Goal: Check status: Check status

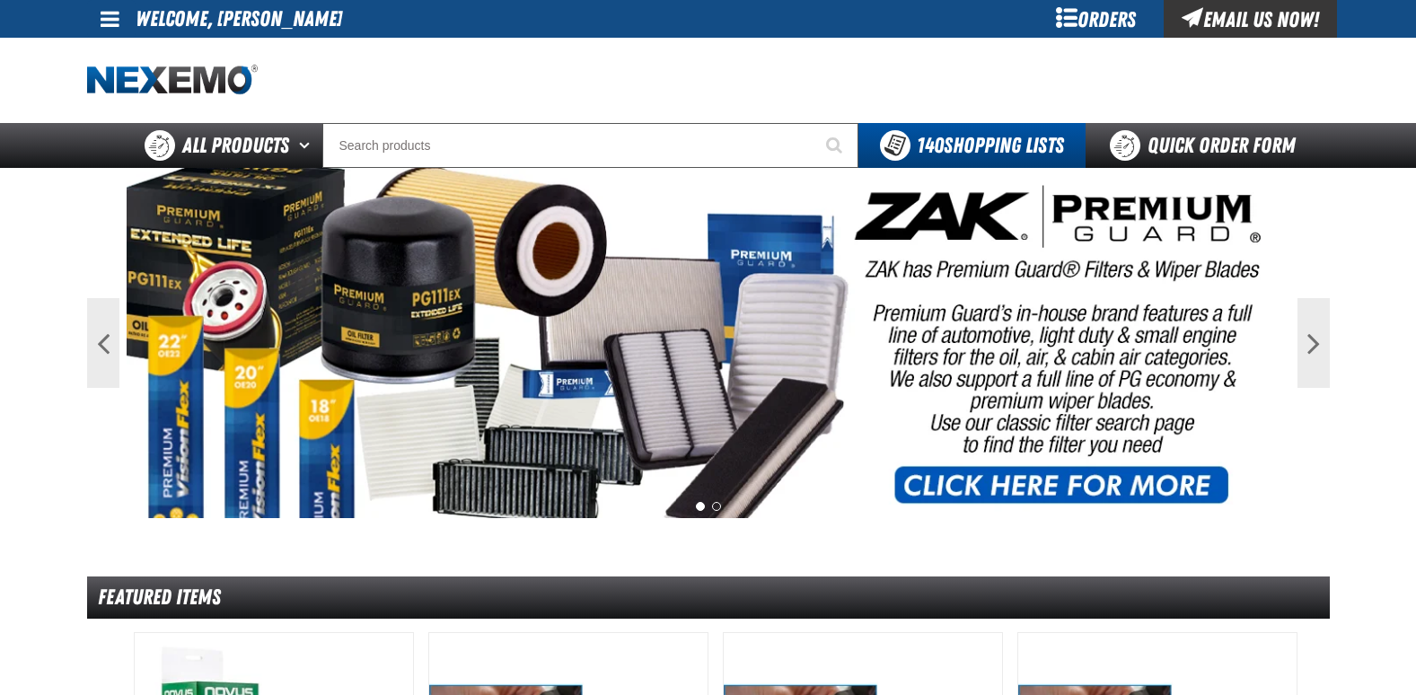
click at [1092, 21] on div "Orders" at bounding box center [1096, 19] width 135 height 38
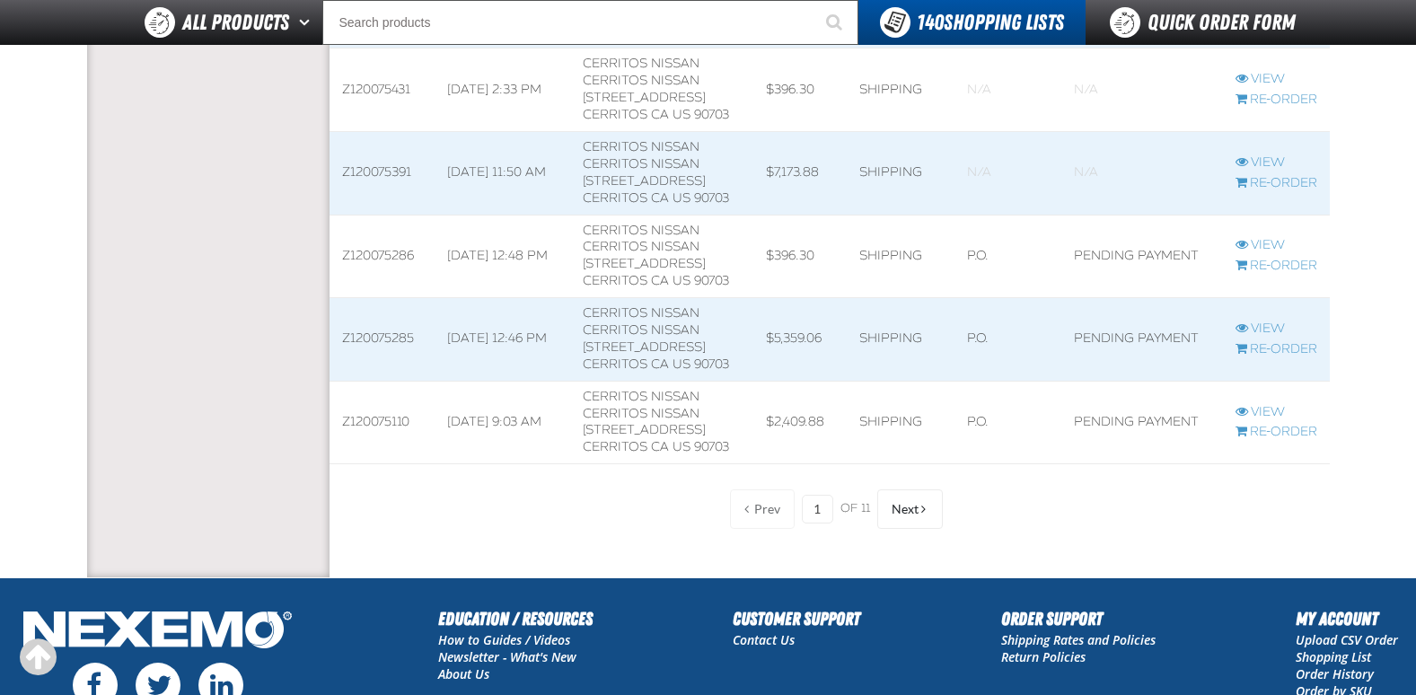
scroll to position [2424, 0]
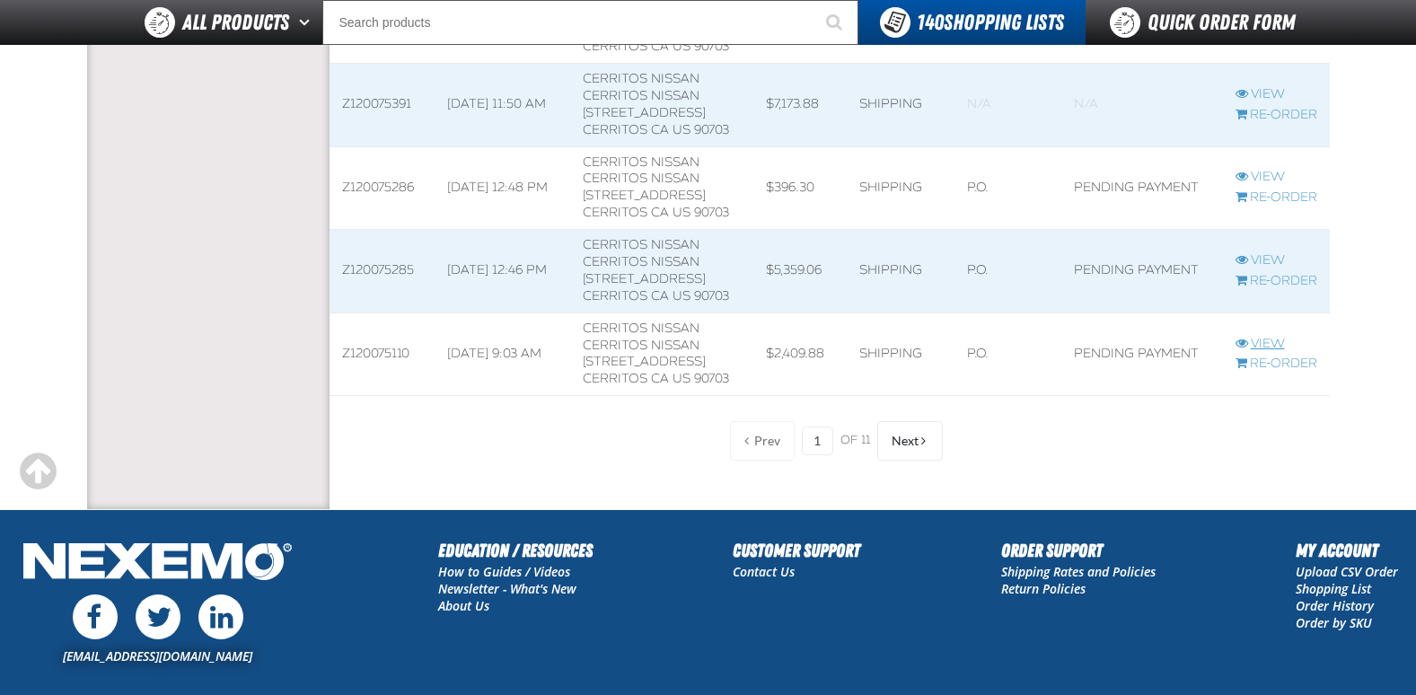
click at [1265, 337] on link "View" at bounding box center [1276, 344] width 82 height 17
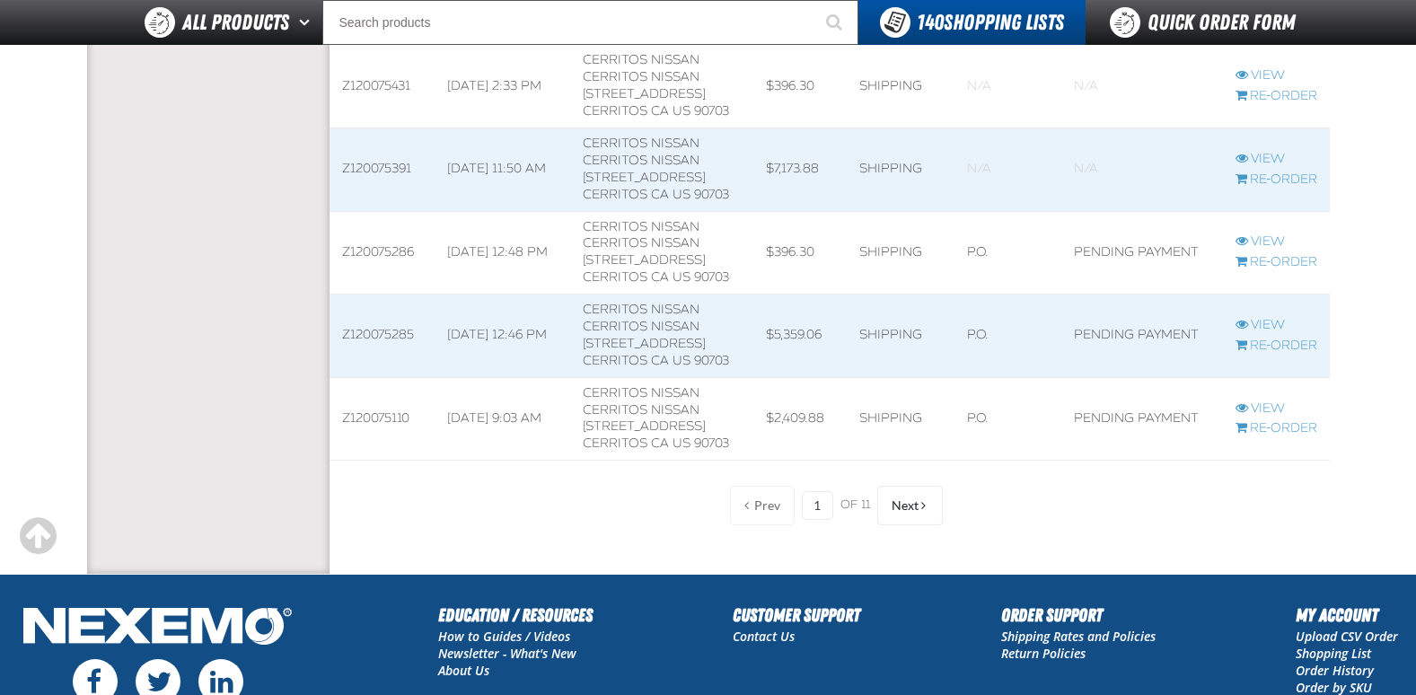
scroll to position [2327, 0]
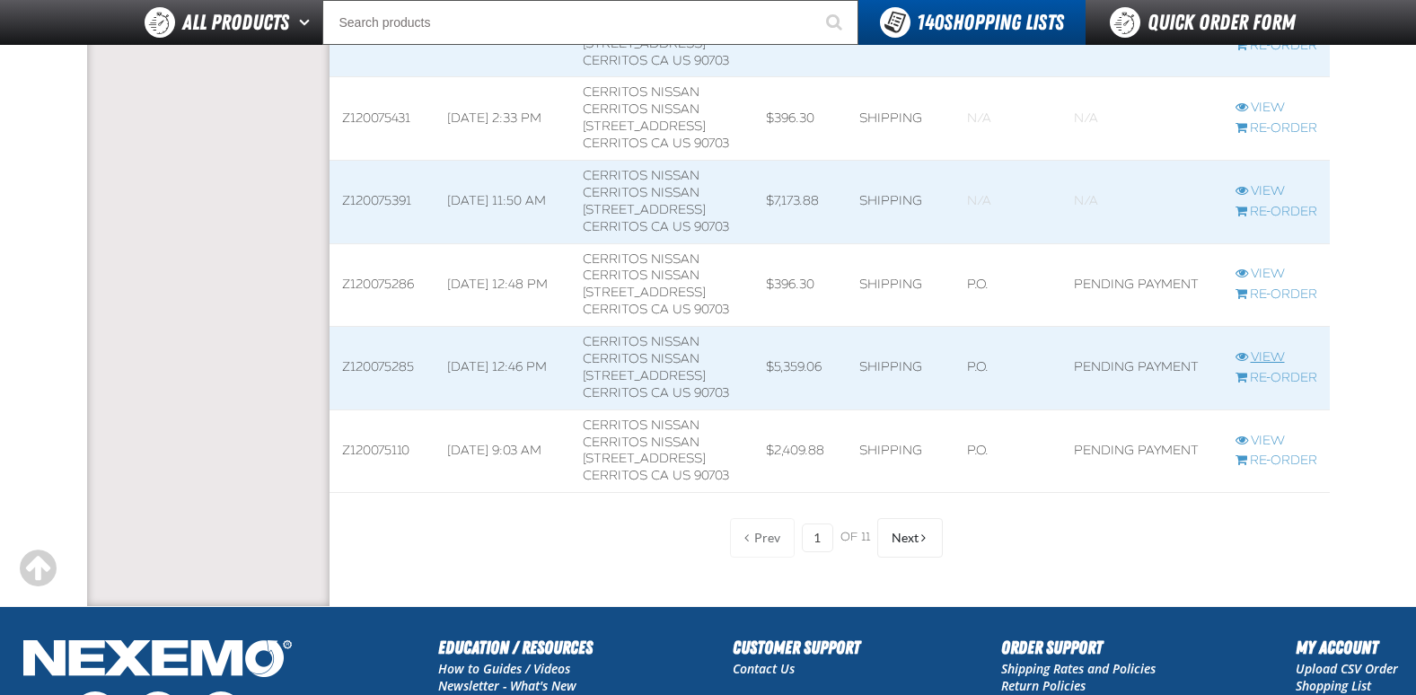
click at [1269, 356] on link "View" at bounding box center [1276, 357] width 82 height 17
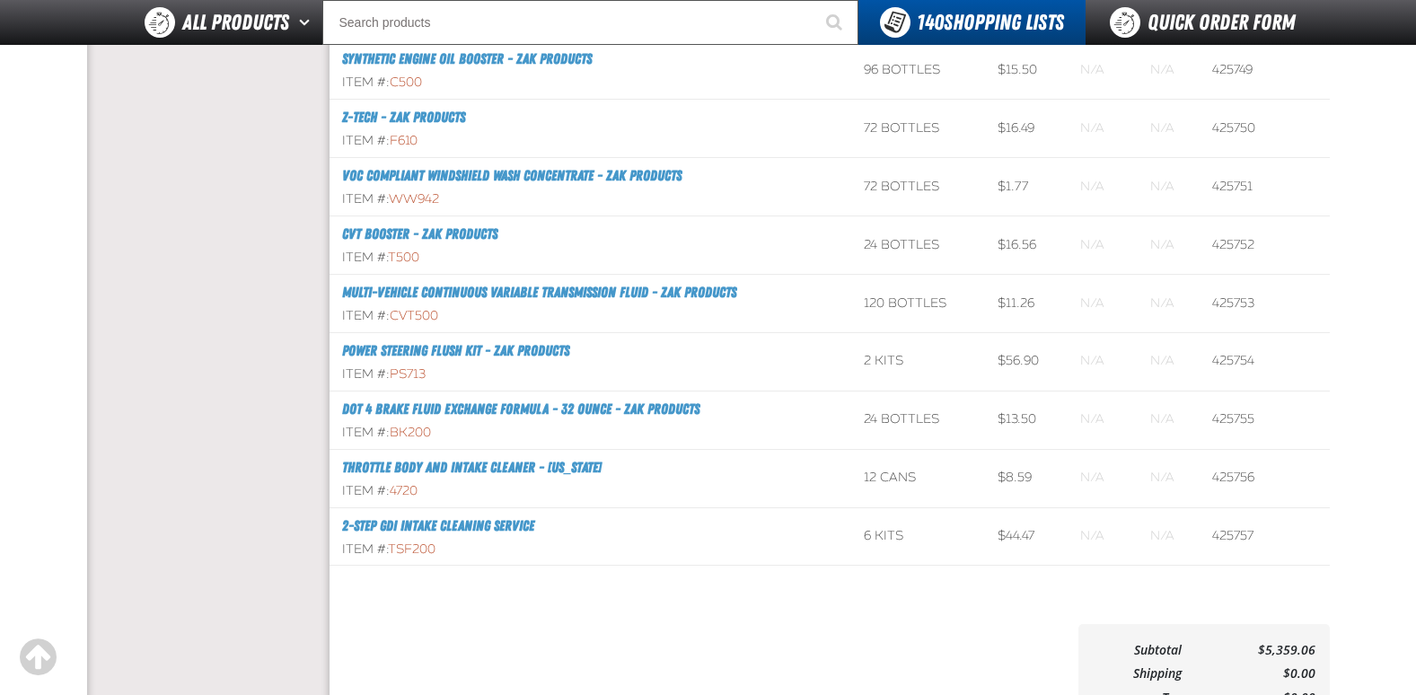
scroll to position [988, 0]
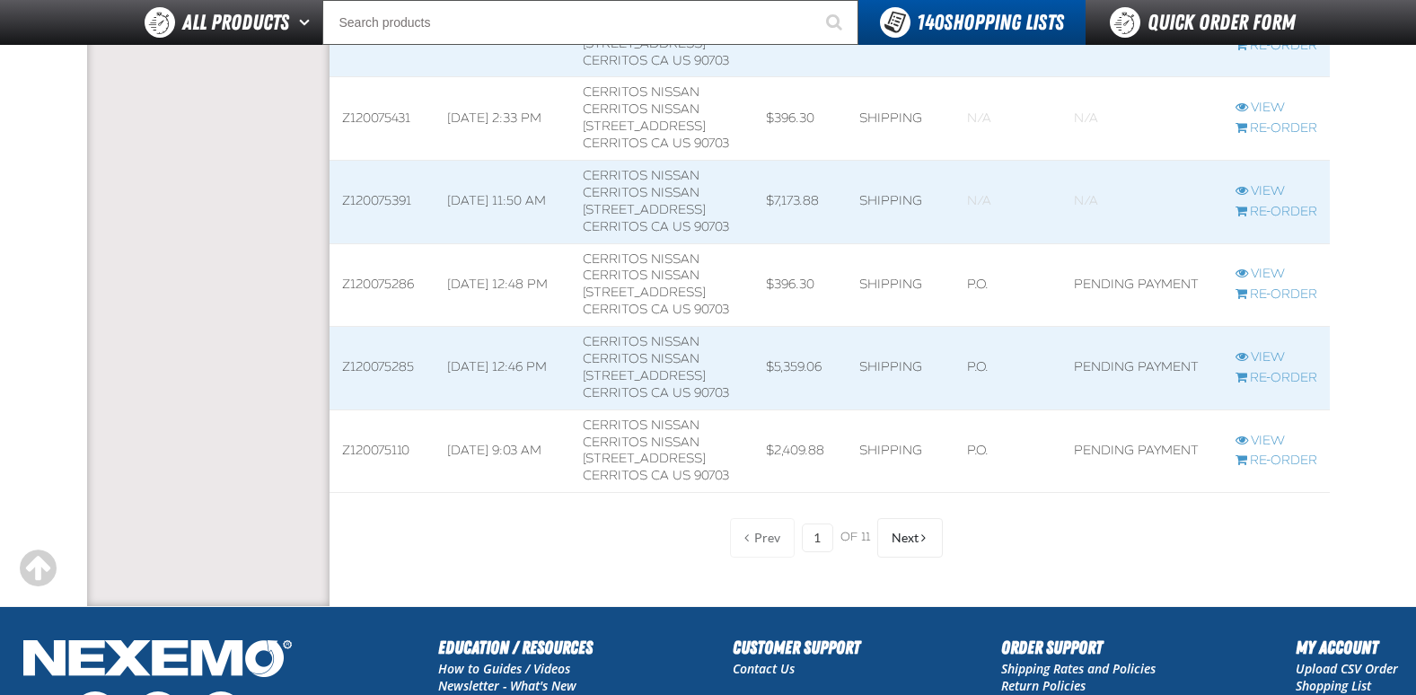
scroll to position [1, 1]
click at [917, 542] on span "Next" at bounding box center [904, 538] width 27 height 14
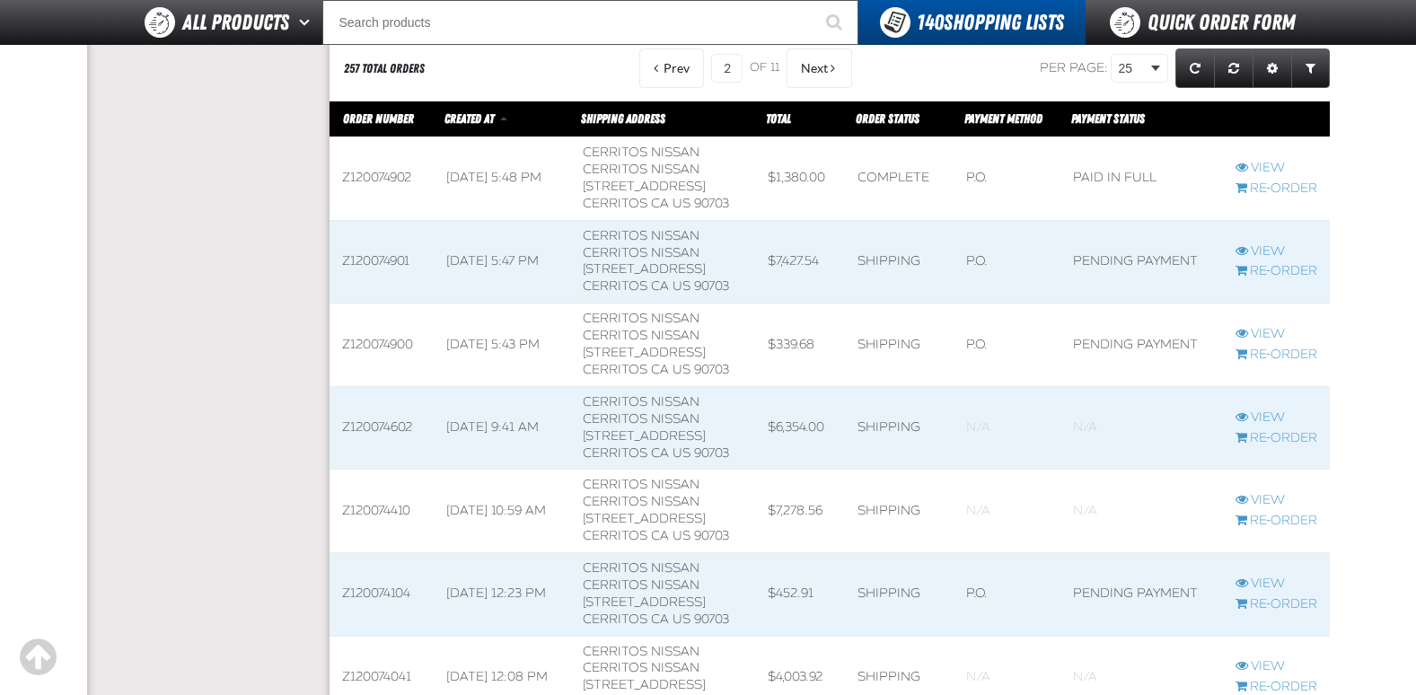
scroll to position [711, 0]
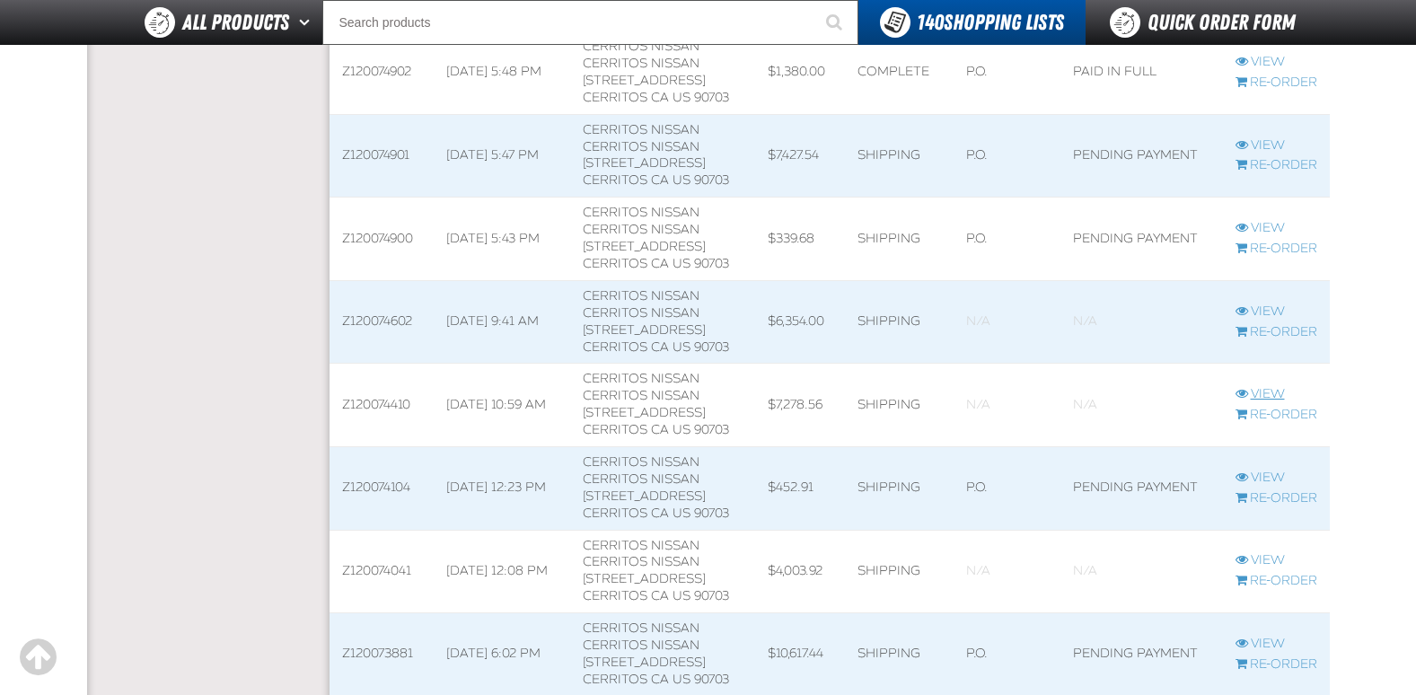
click at [1262, 389] on link "View" at bounding box center [1276, 394] width 82 height 17
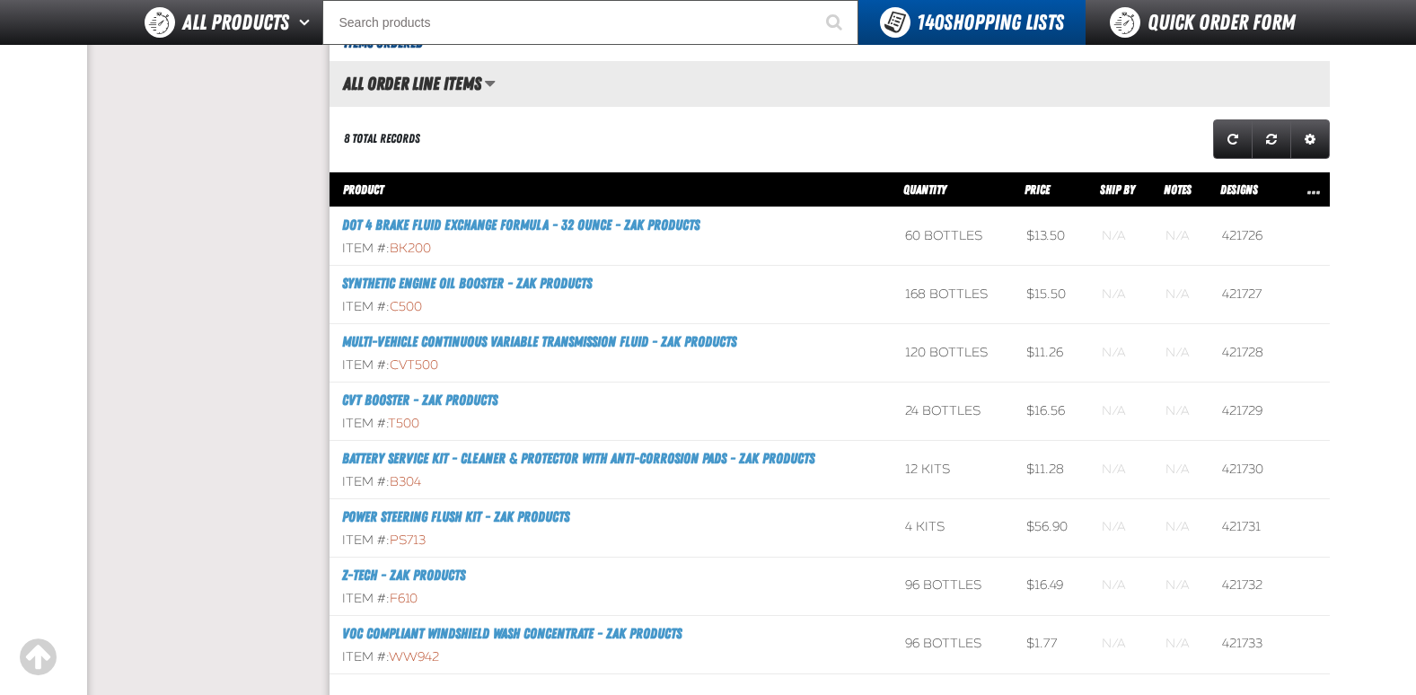
scroll to position [808, 0]
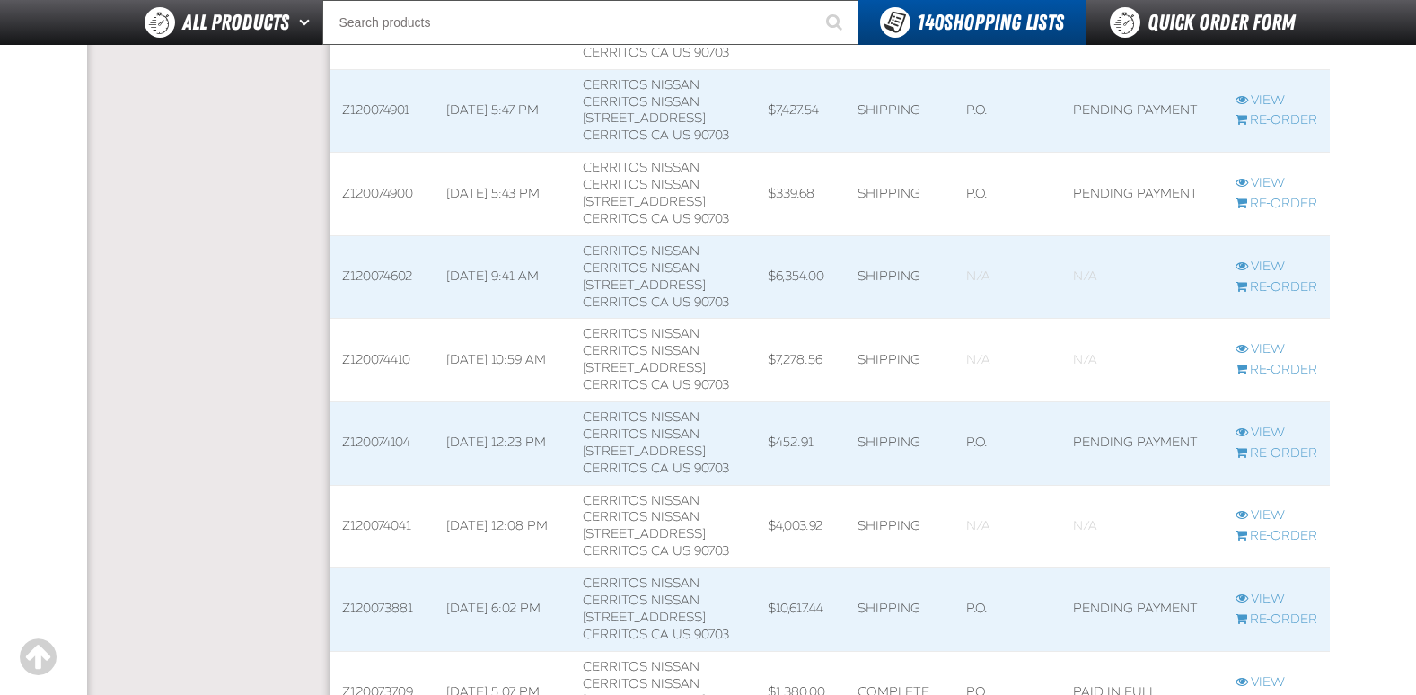
scroll to position [711, 0]
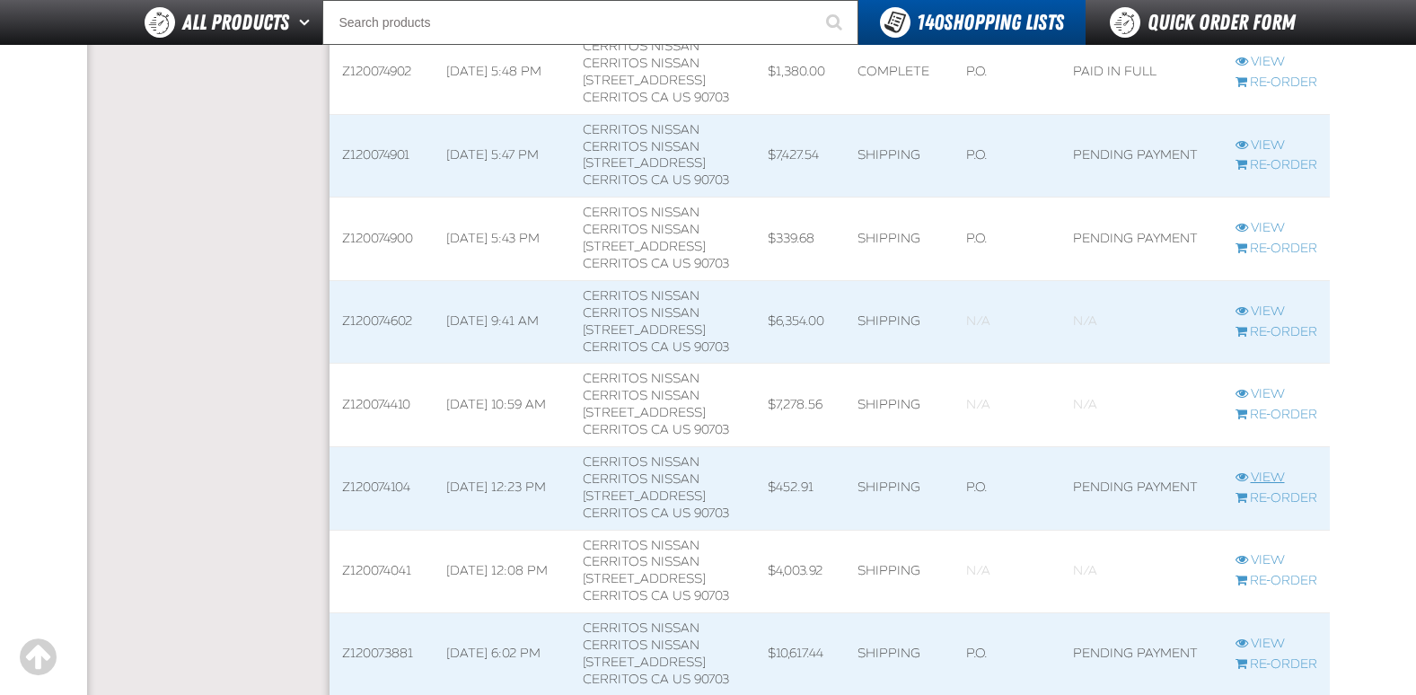
click at [1276, 473] on link "View" at bounding box center [1276, 478] width 82 height 17
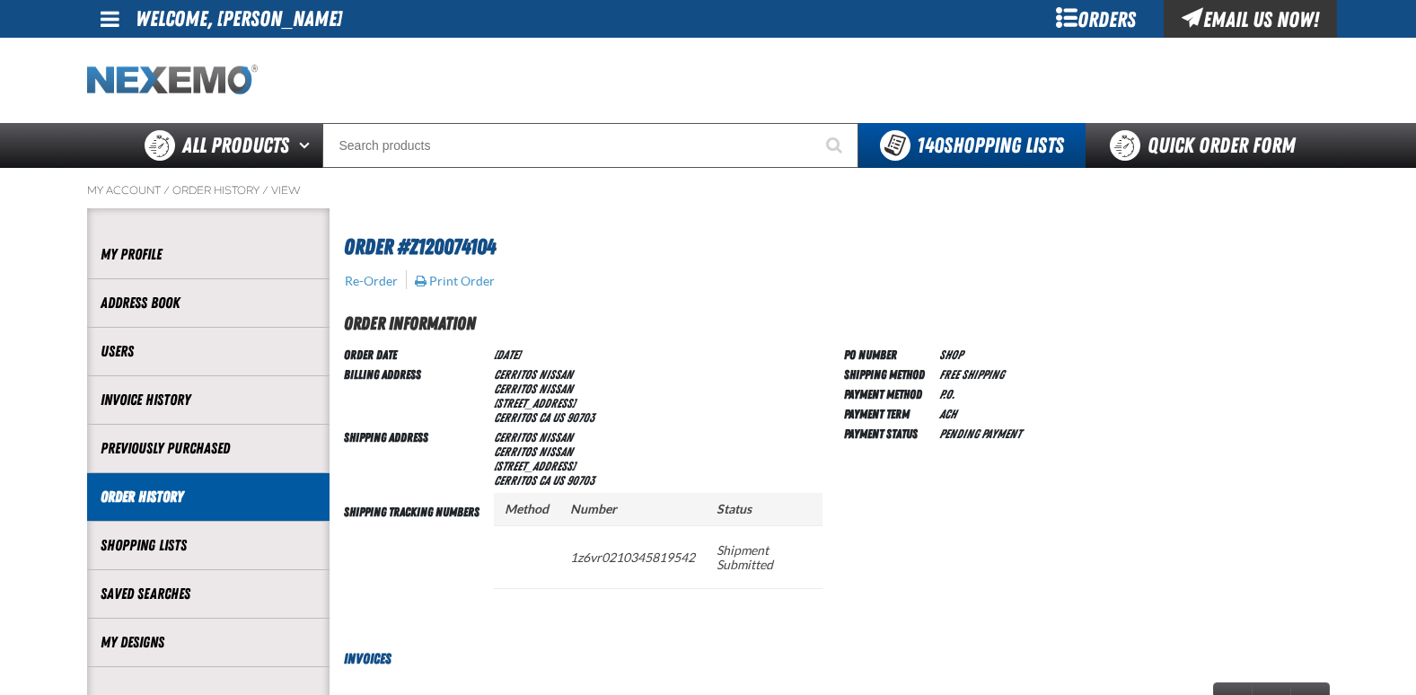
scroll to position [1, 1]
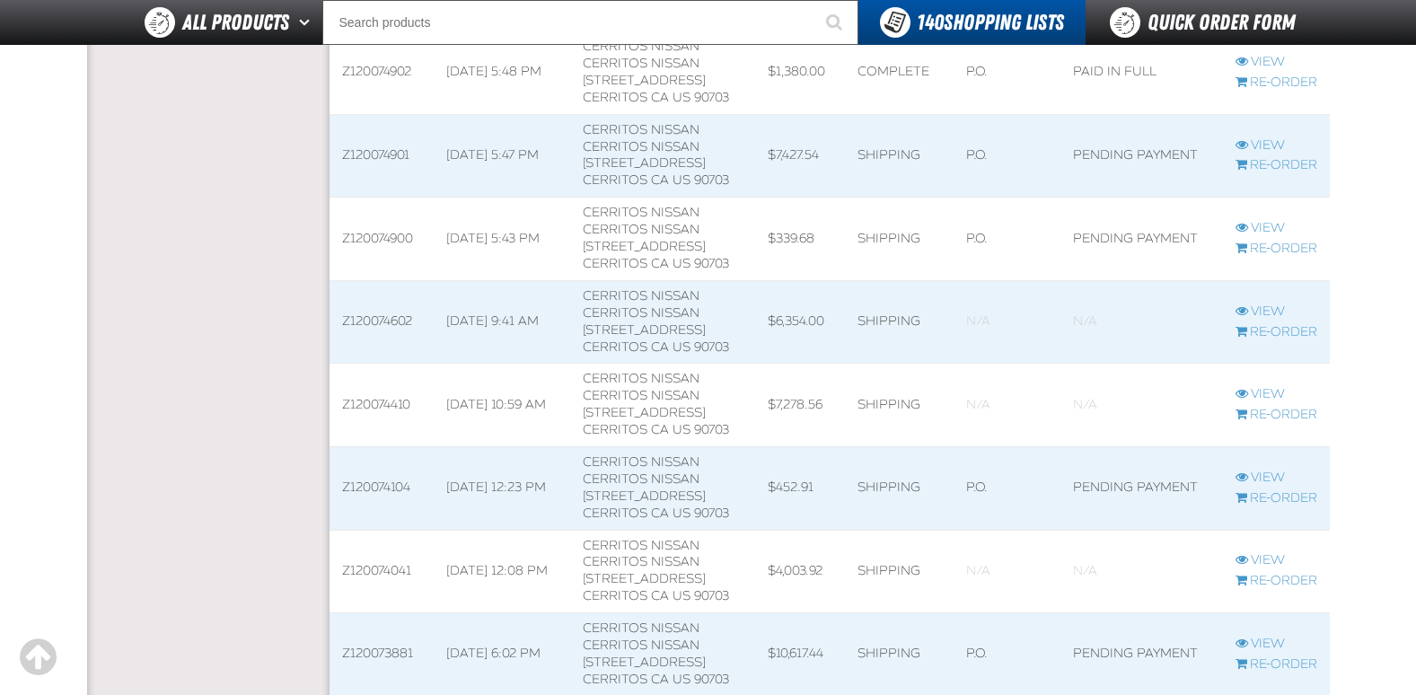
scroll to position [1, 1]
click at [1265, 640] on link "View" at bounding box center [1276, 644] width 82 height 17
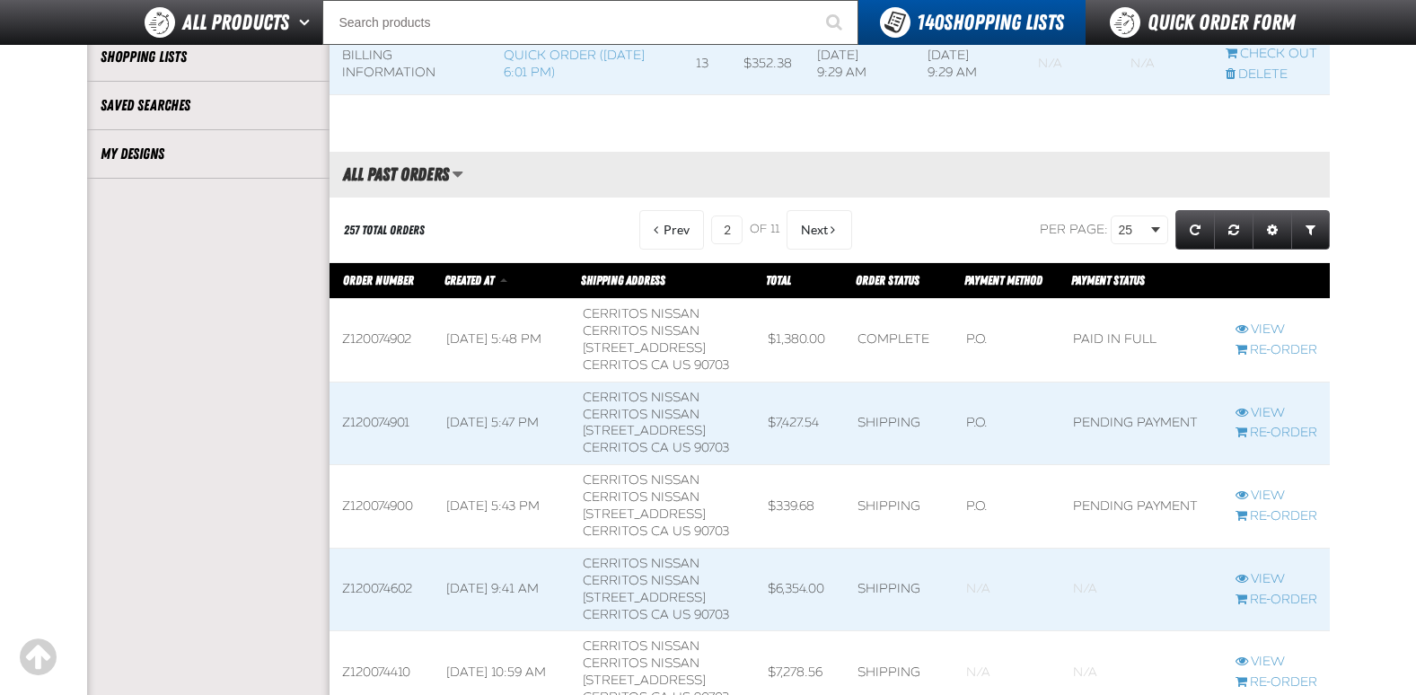
scroll to position [443, 0]
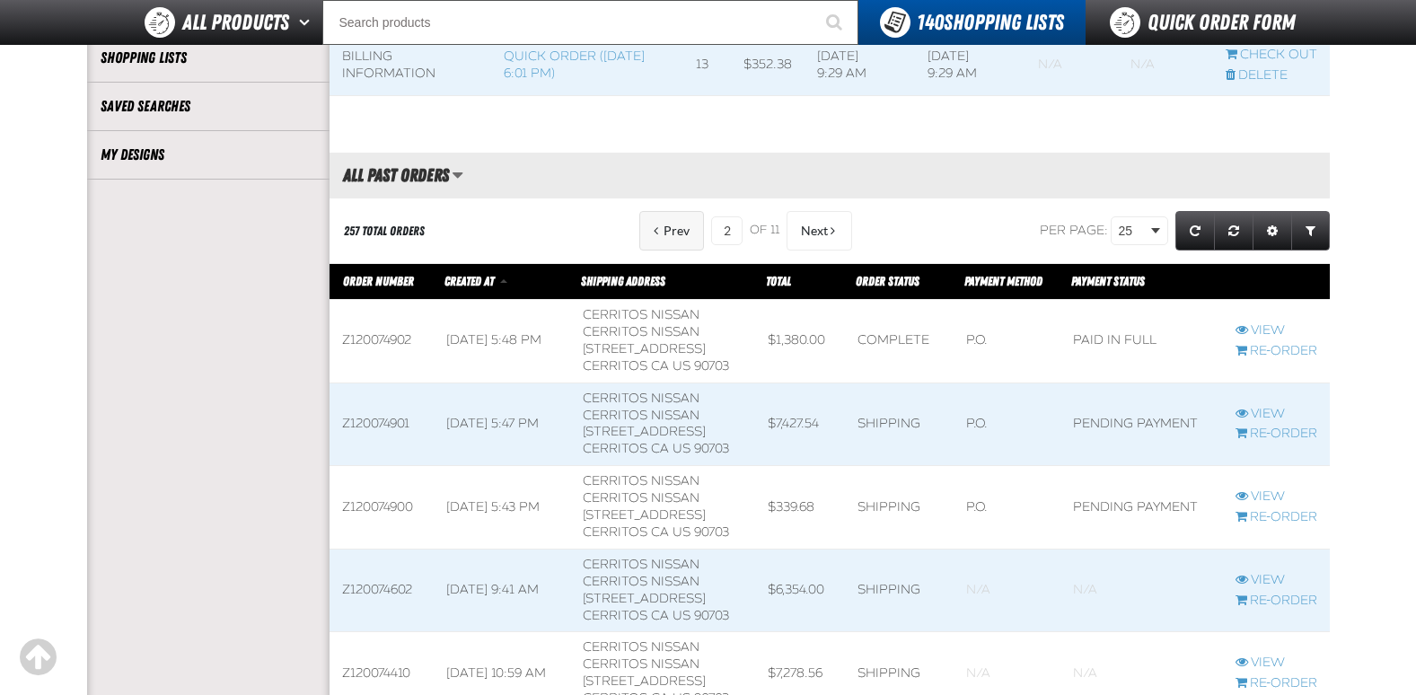
click at [665, 236] on span "Prev" at bounding box center [676, 231] width 26 height 14
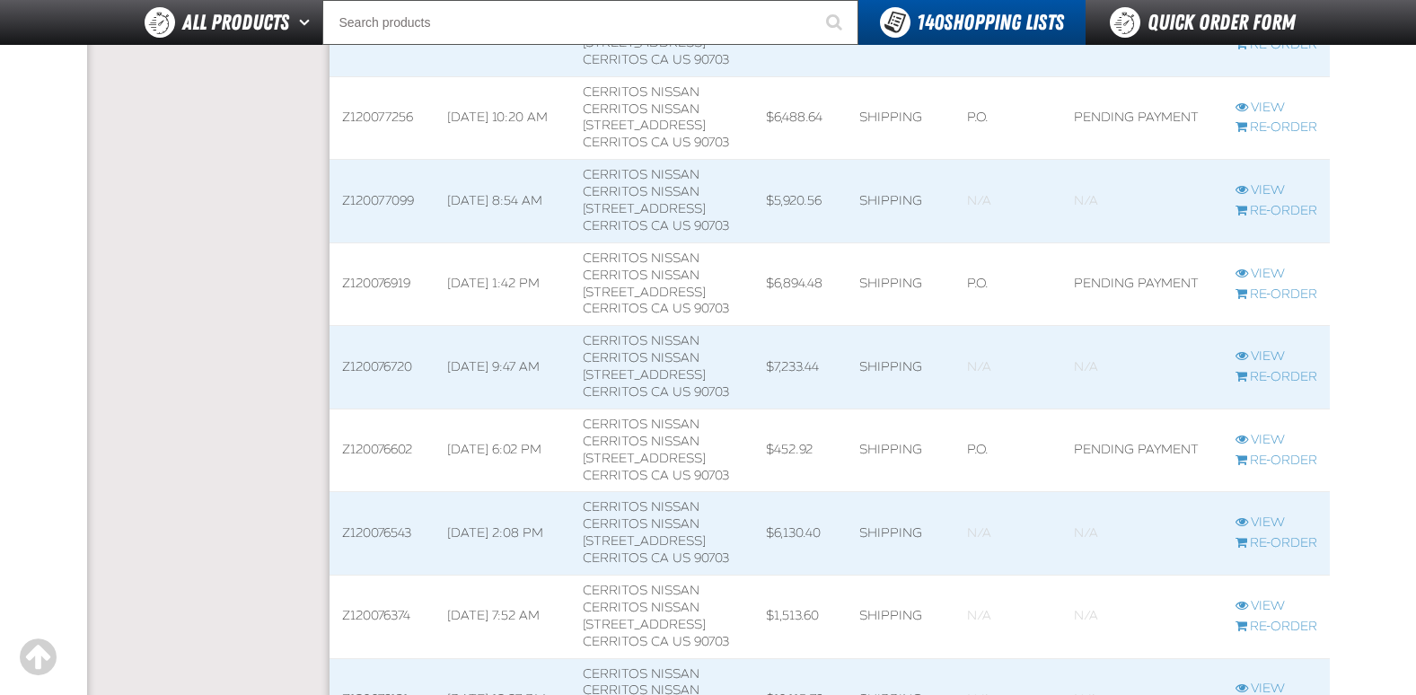
scroll to position [1340, 0]
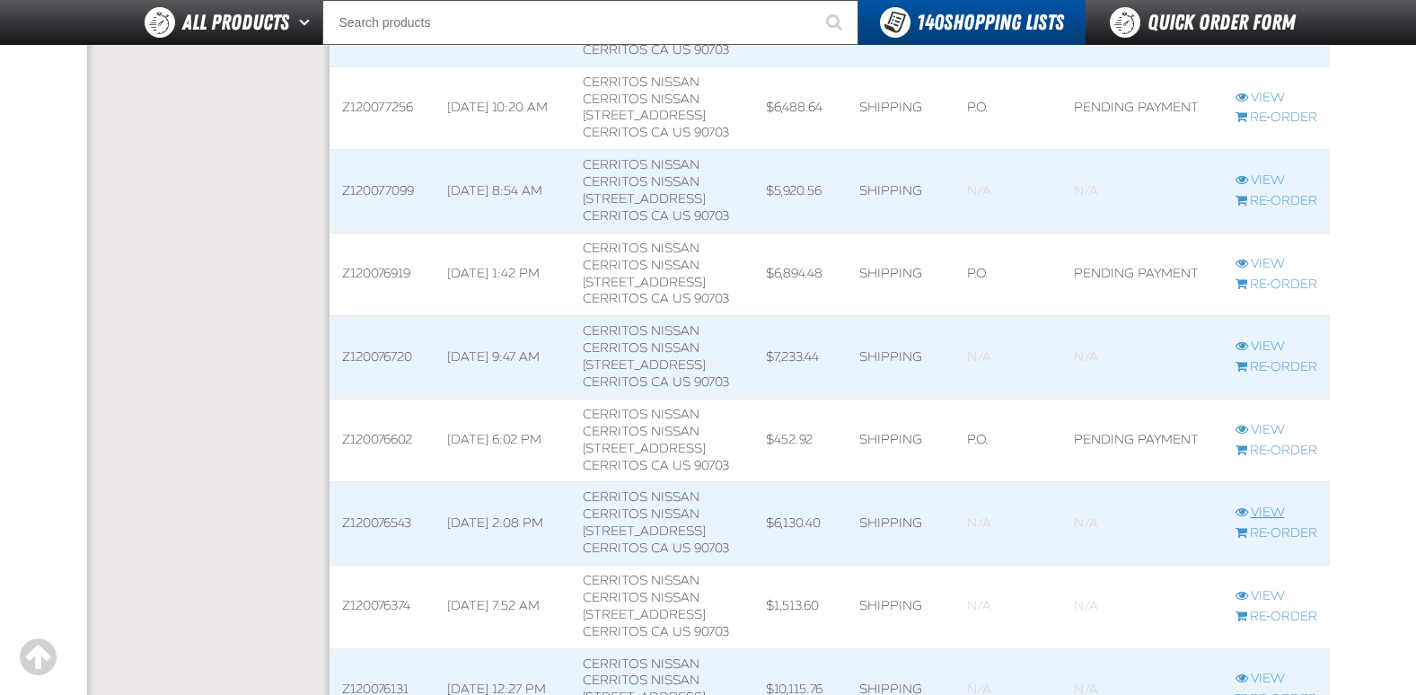
click at [1269, 510] on link "View" at bounding box center [1276, 513] width 82 height 17
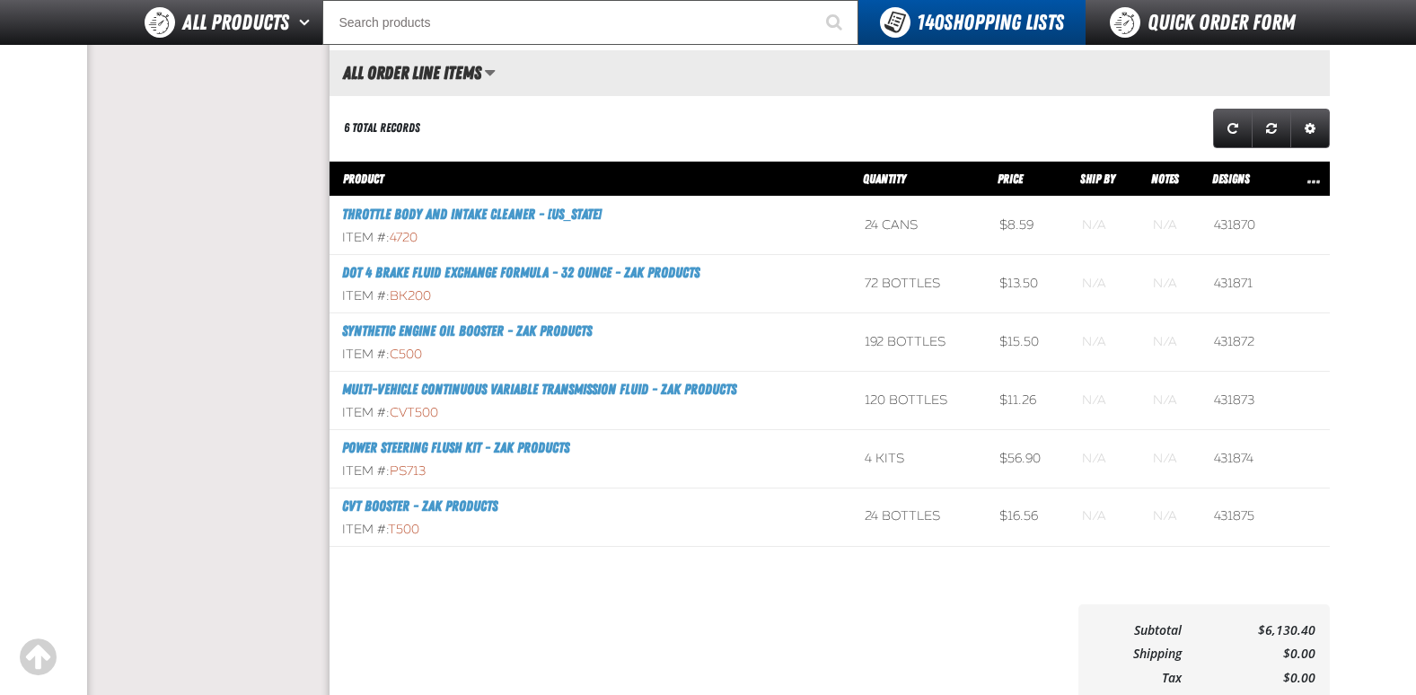
scroll to position [808, 0]
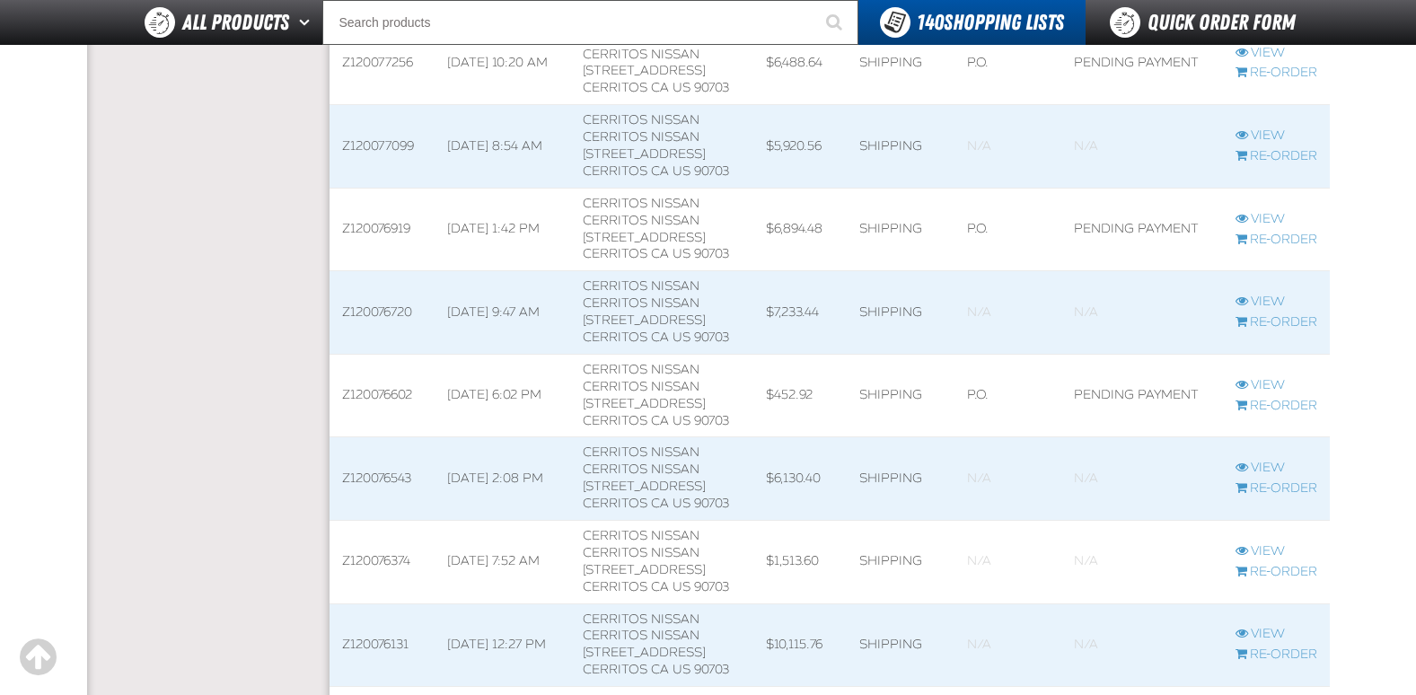
scroll to position [1340, 0]
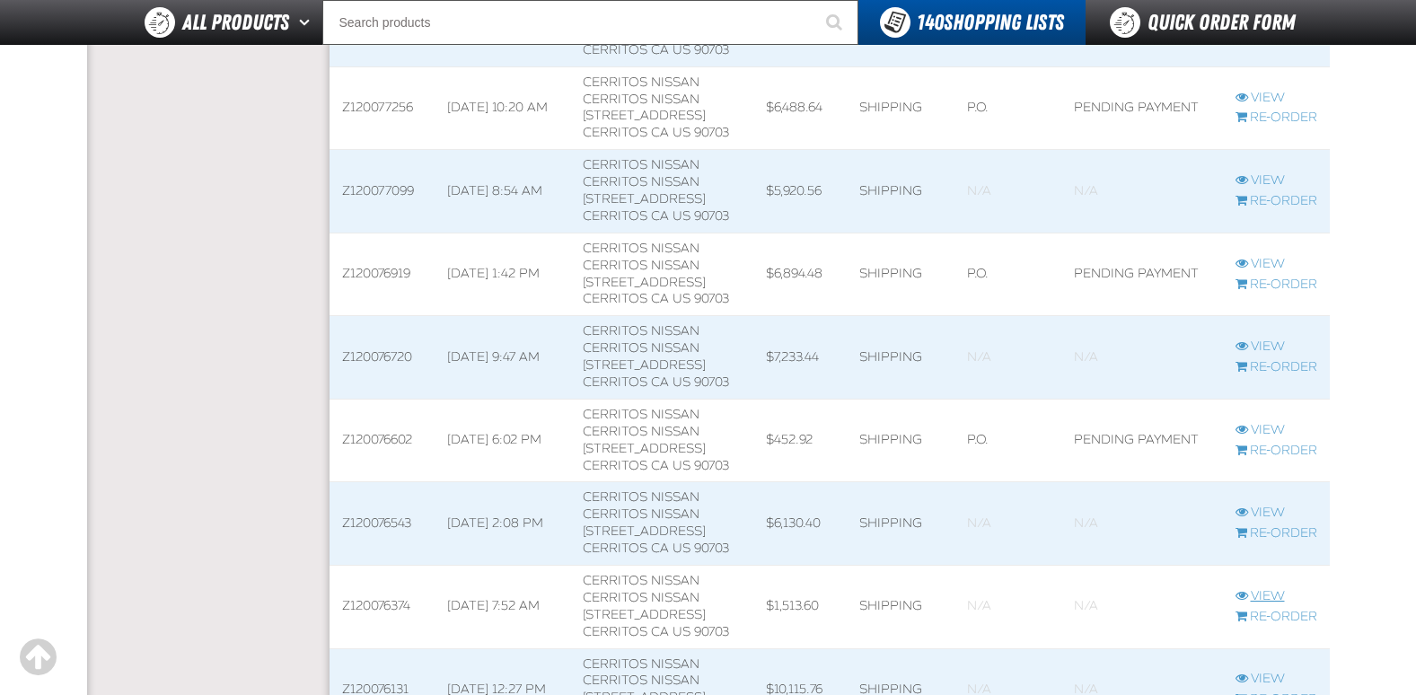
click at [1274, 591] on link "View" at bounding box center [1276, 596] width 82 height 17
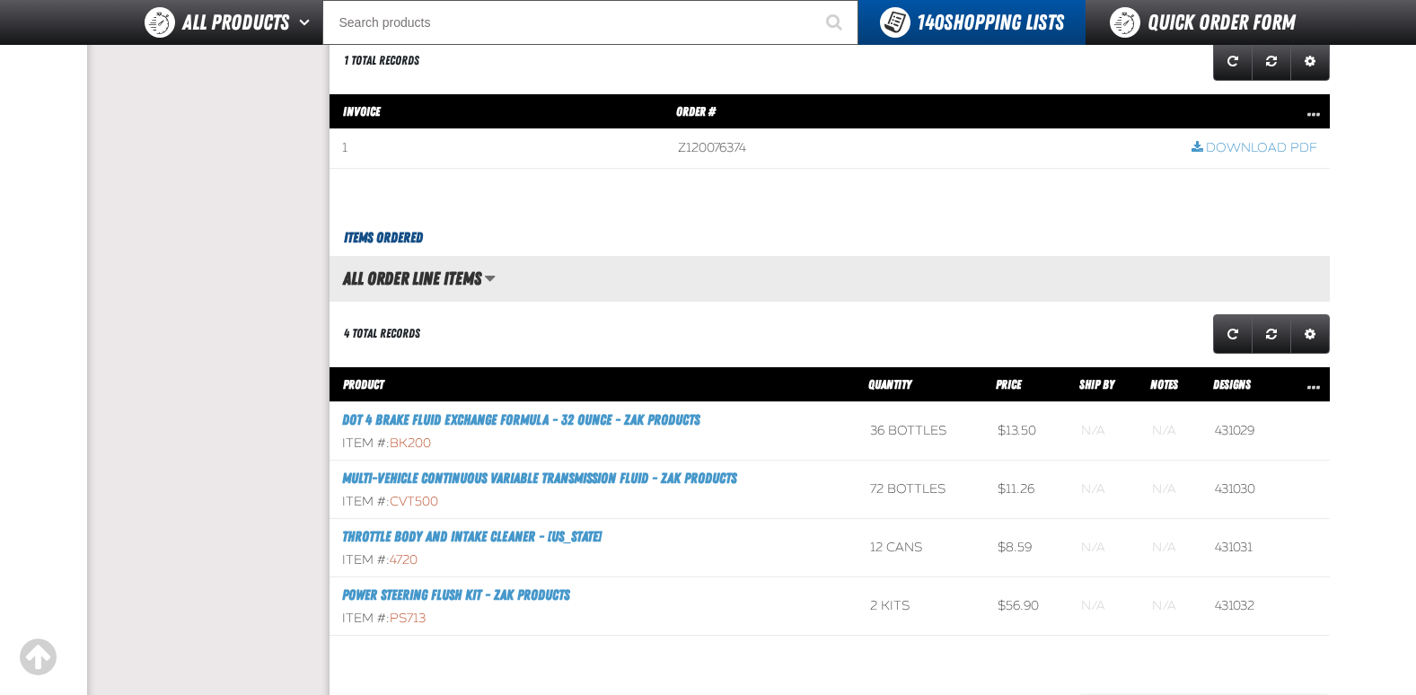
scroll to position [628, 0]
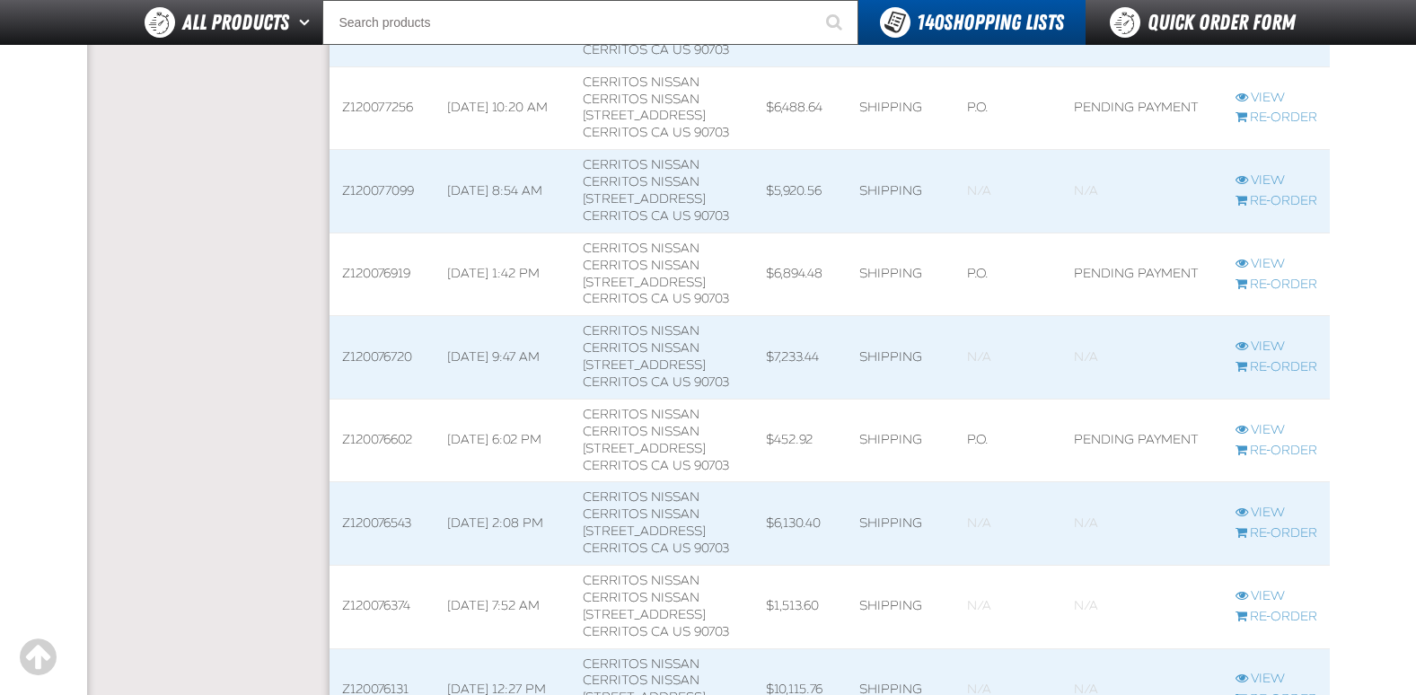
scroll to position [1, 1]
click at [1263, 348] on link "View" at bounding box center [1276, 346] width 82 height 17
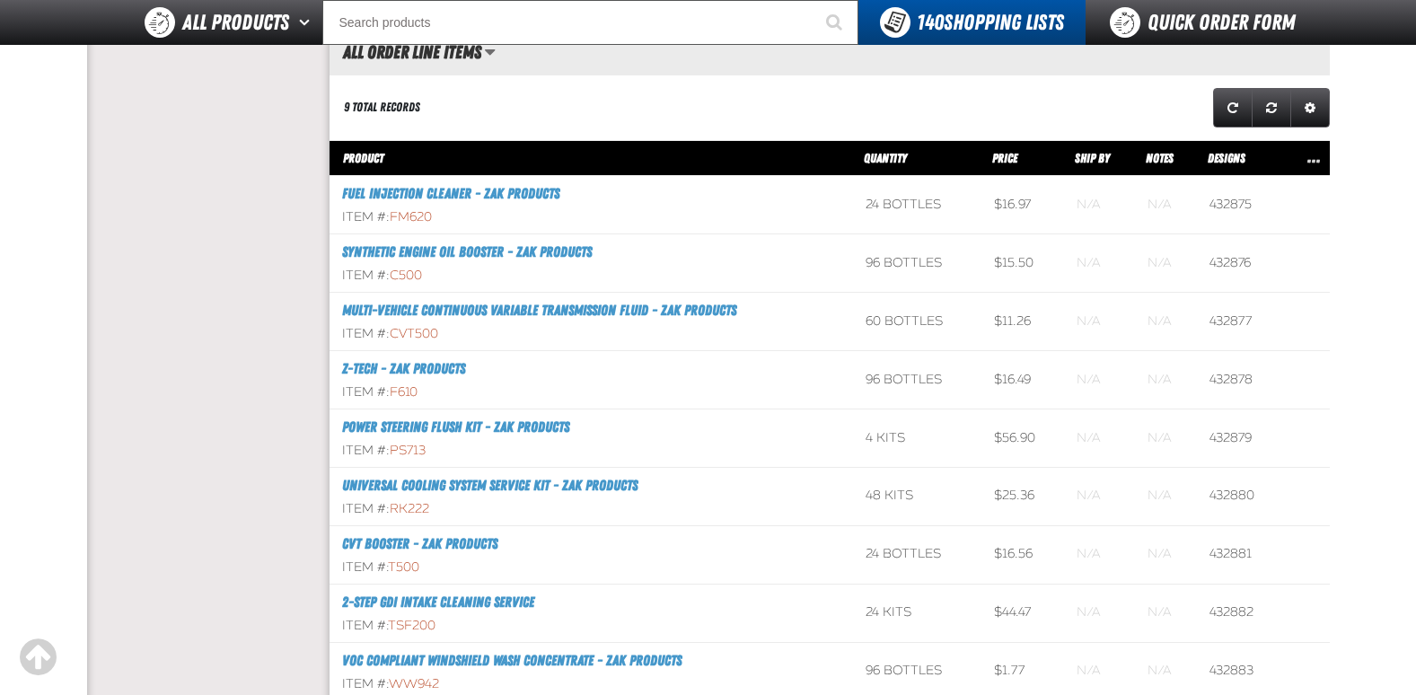
scroll to position [898, 0]
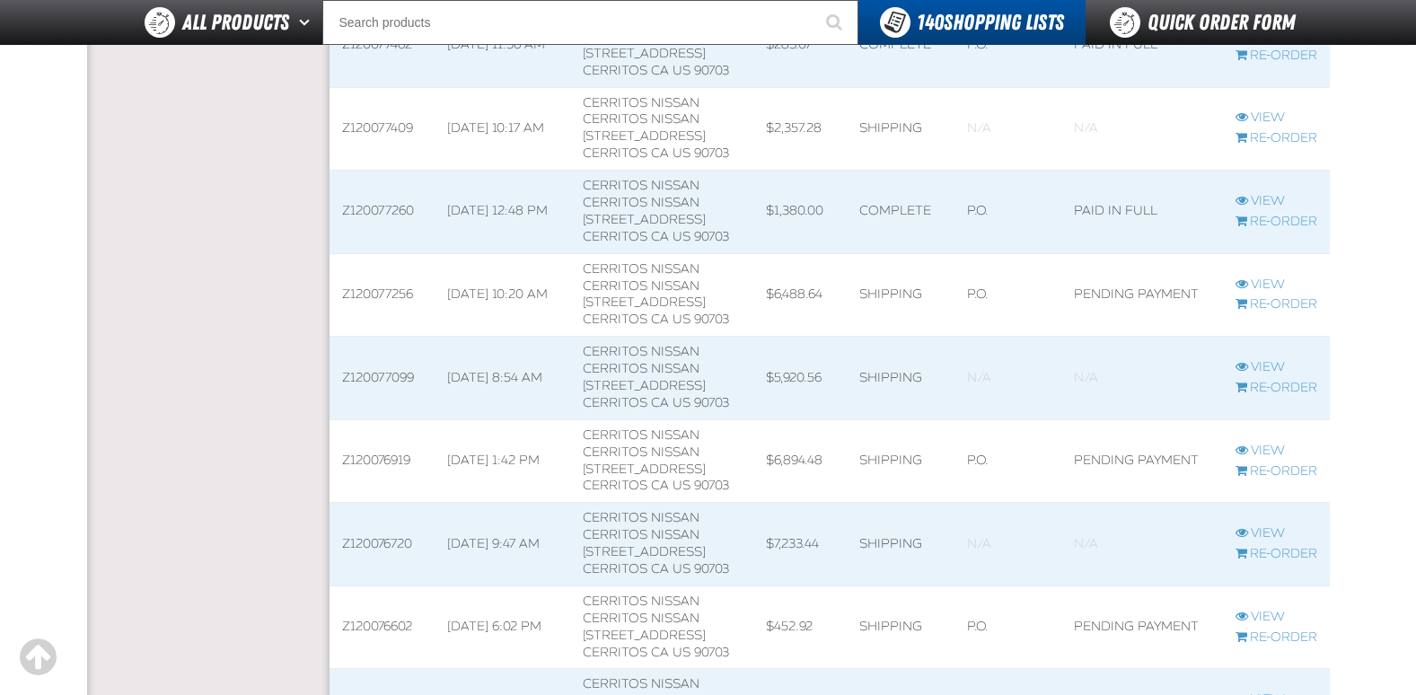
scroll to position [1160, 0]
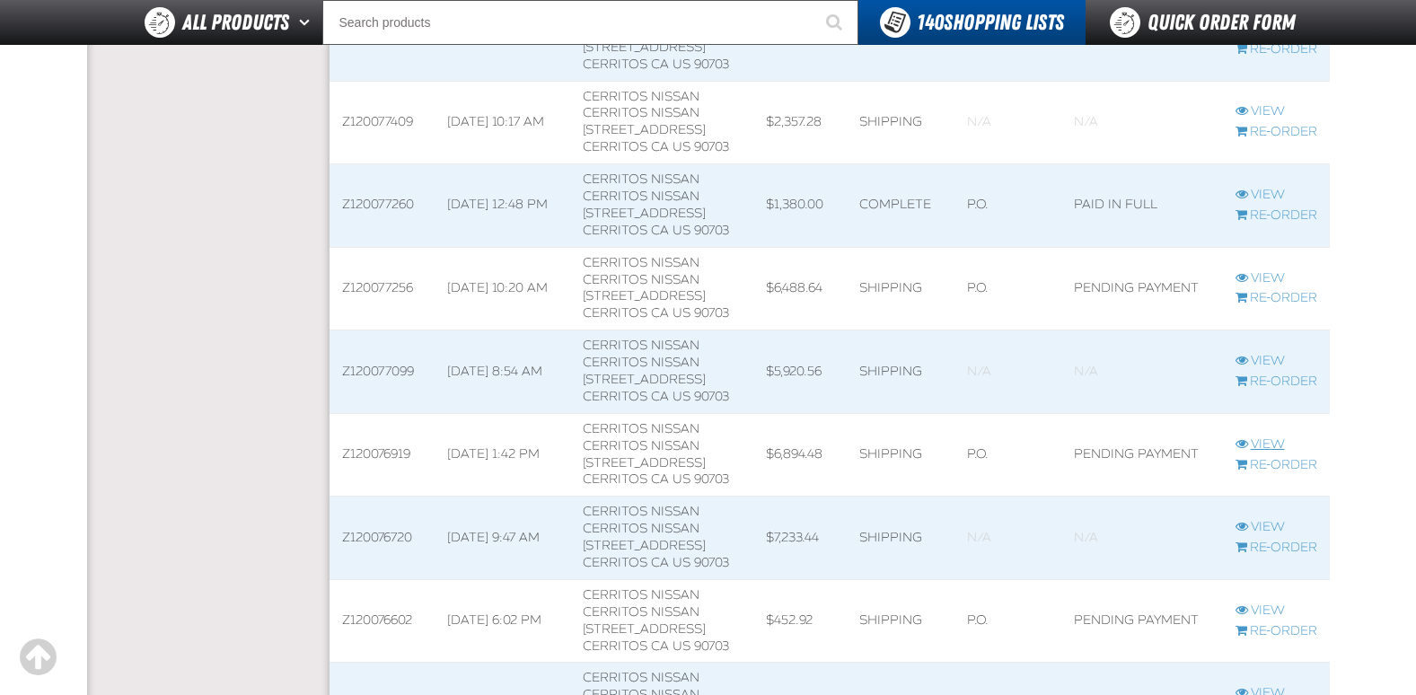
click at [1277, 445] on link "View" at bounding box center [1276, 444] width 82 height 17
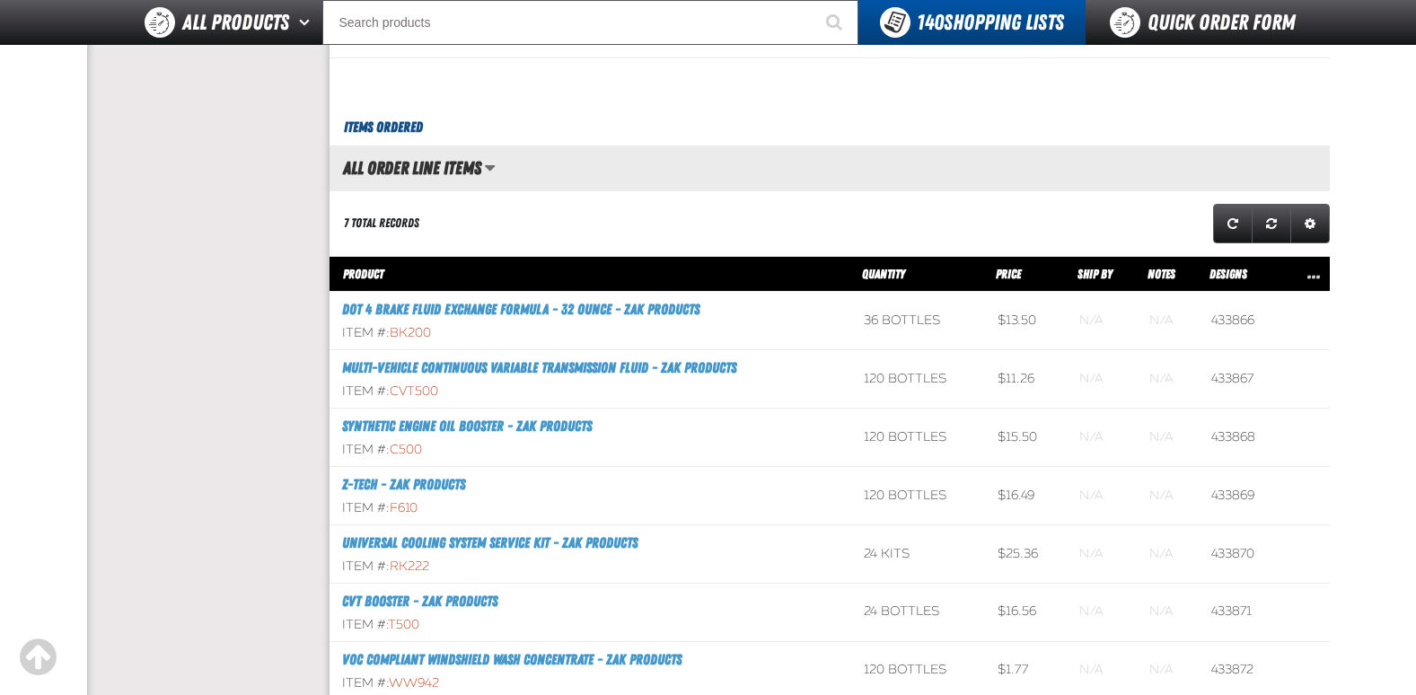
scroll to position [718, 0]
